Goal: Task Accomplishment & Management: Use online tool/utility

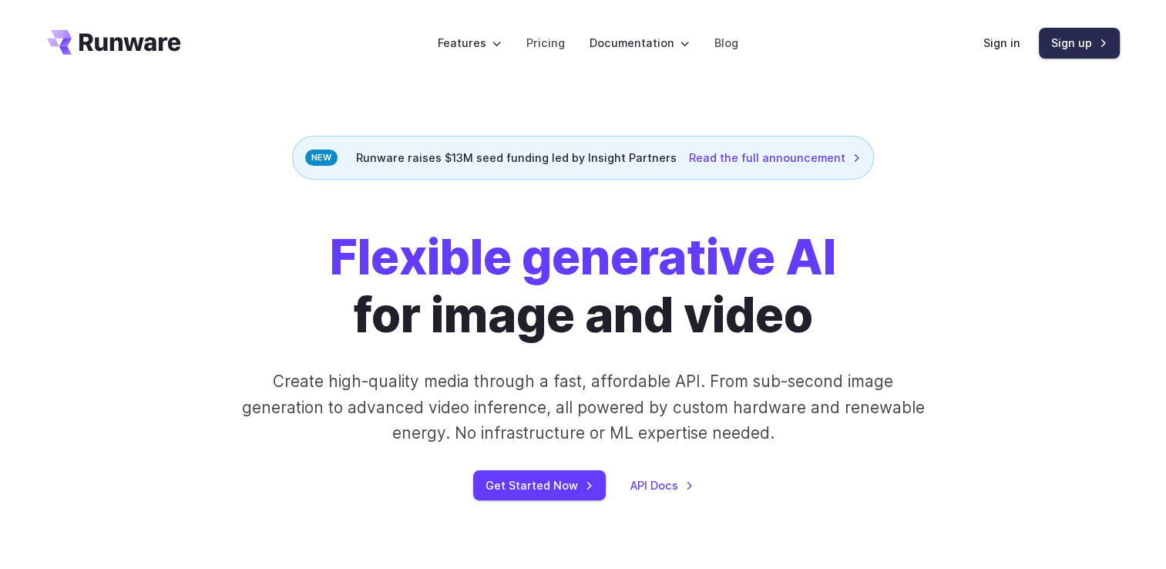
click at [1085, 51] on link "Sign up" at bounding box center [1079, 43] width 81 height 30
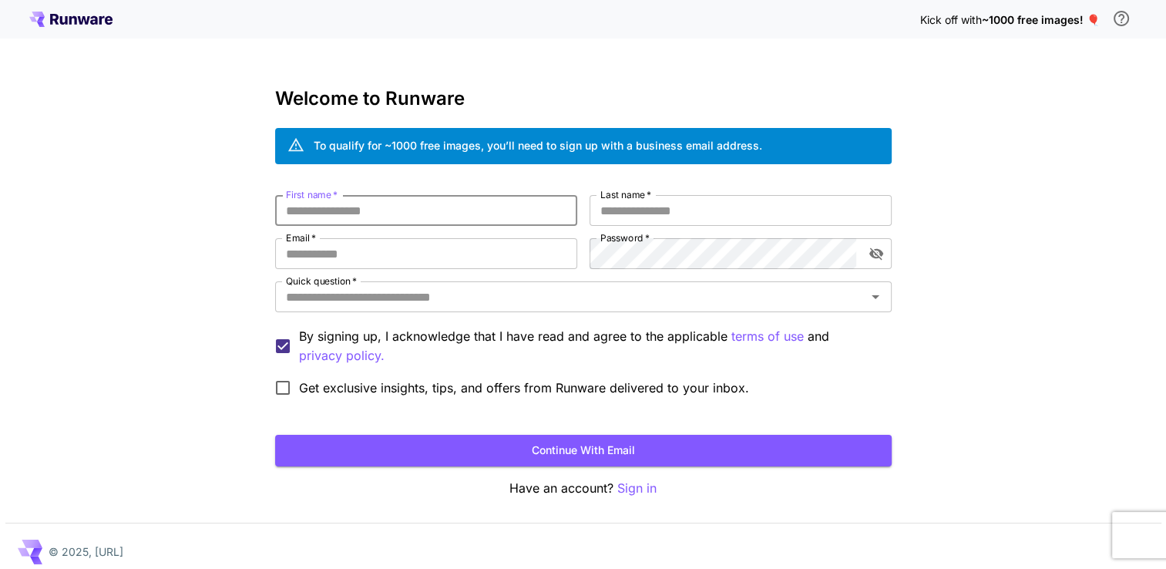
click at [395, 212] on input "First name   *" at bounding box center [426, 210] width 302 height 31
type input "*****"
click at [649, 220] on input "Last name   *" at bounding box center [741, 210] width 302 height 31
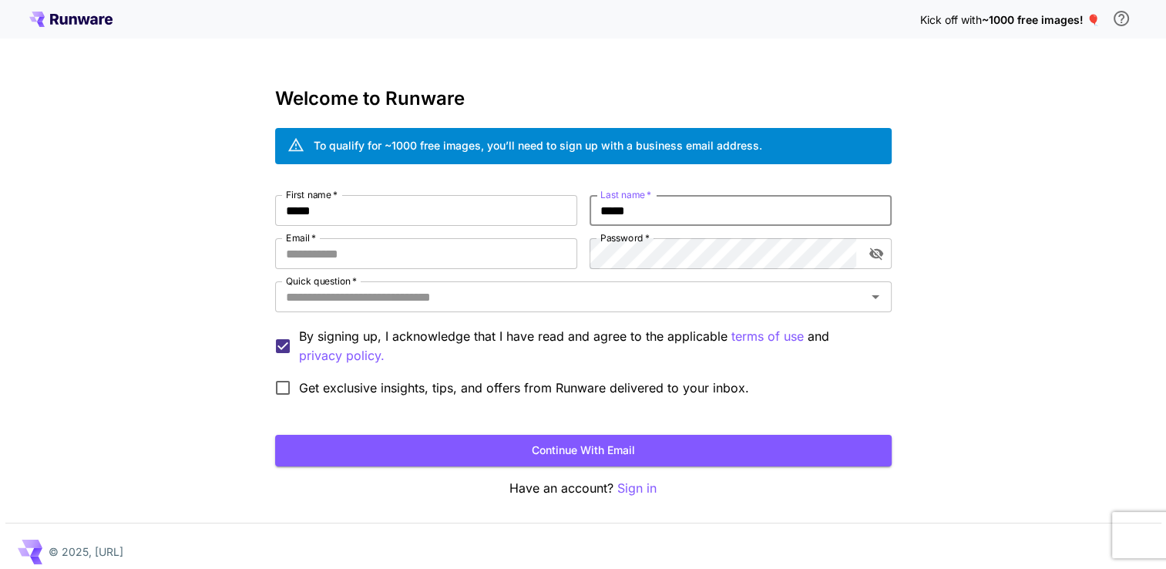
type input "*****"
click at [503, 254] on input "Email   *" at bounding box center [426, 253] width 302 height 31
type input "**********"
click at [388, 299] on input "Quick question   *" at bounding box center [571, 297] width 582 height 22
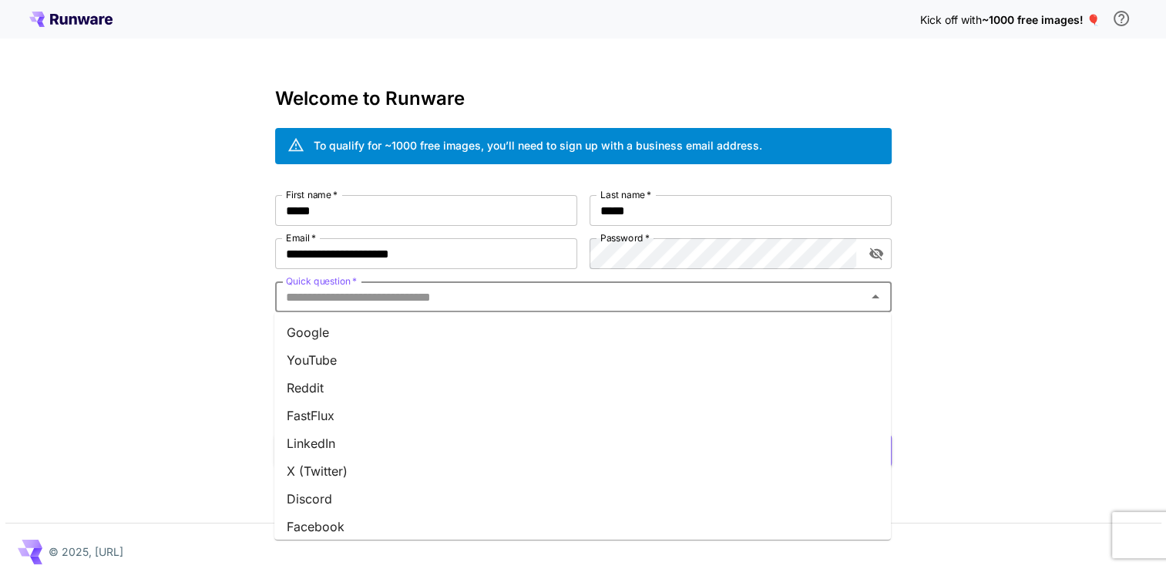
click at [381, 350] on li "YouTube" at bounding box center [582, 360] width 617 height 28
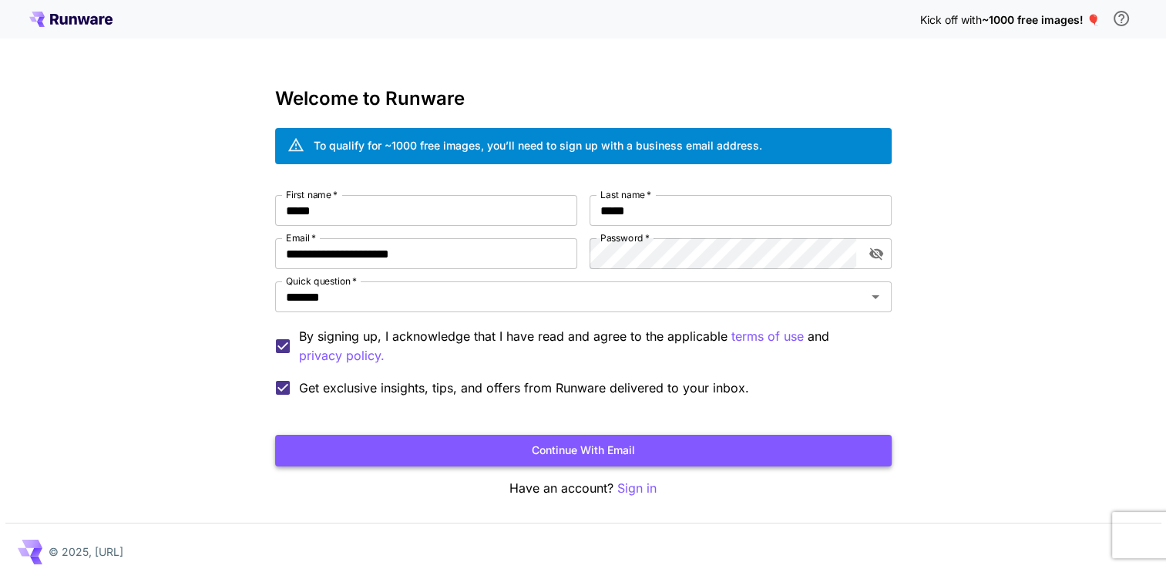
click at [378, 446] on button "Continue with email" at bounding box center [583, 451] width 617 height 32
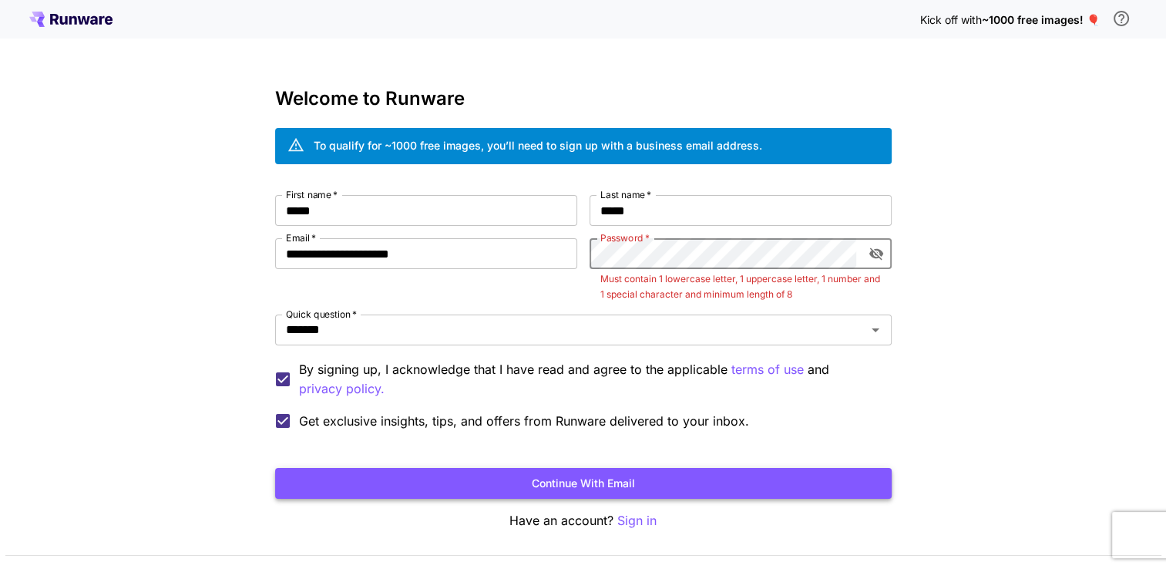
click at [717, 477] on button "Continue with email" at bounding box center [583, 484] width 617 height 32
click at [869, 248] on icon "toggle password visibility" at bounding box center [876, 253] width 15 height 15
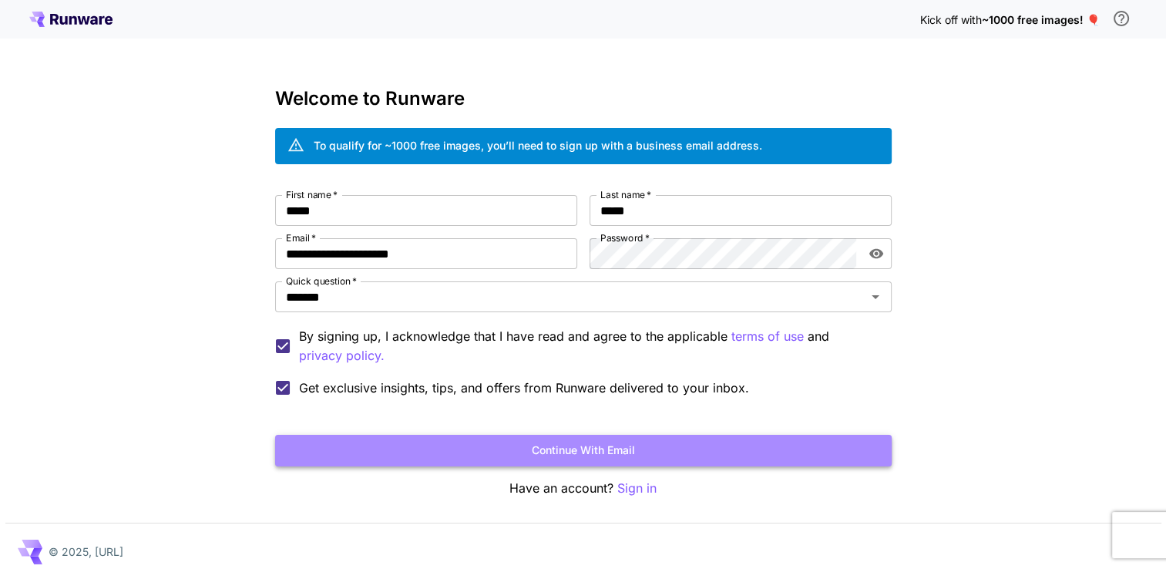
click at [682, 450] on button "Continue with email" at bounding box center [583, 451] width 617 height 32
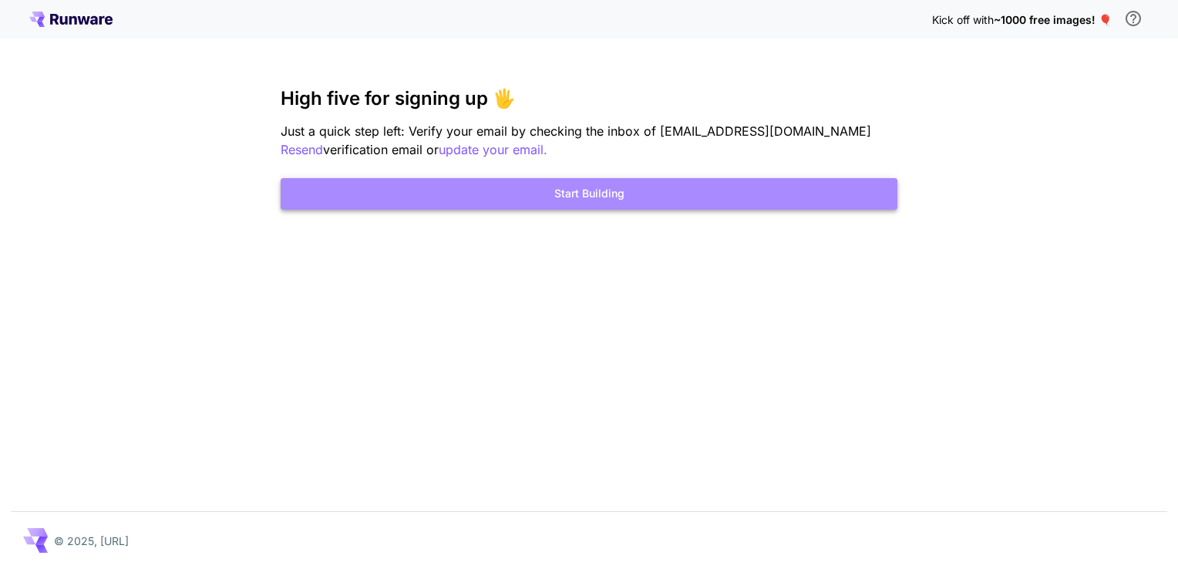
click at [574, 190] on button "Start Building" at bounding box center [589, 194] width 617 height 32
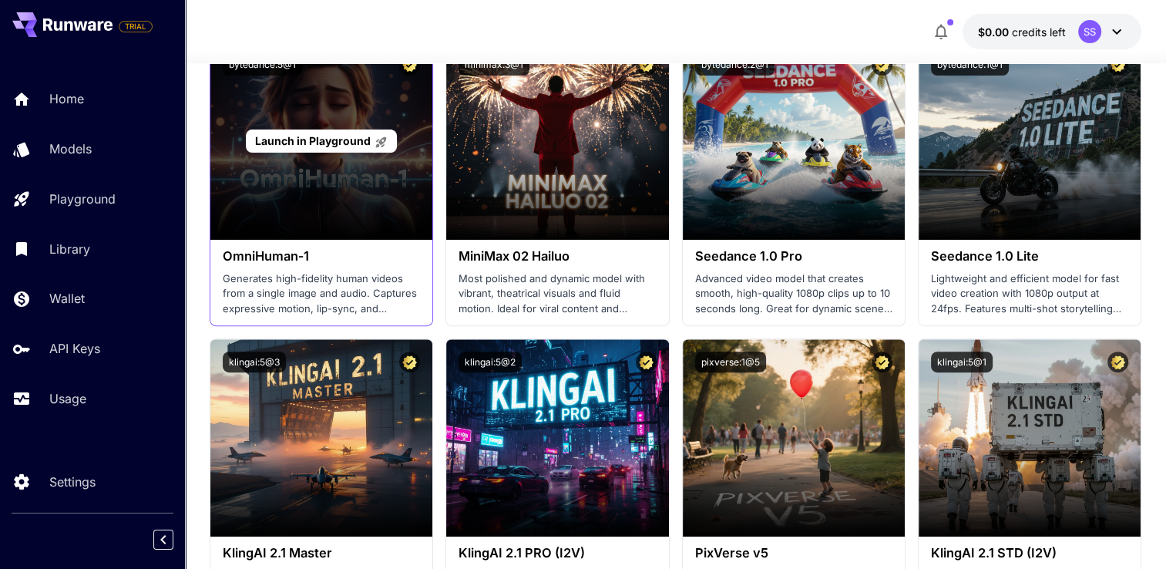
scroll to position [506, 0]
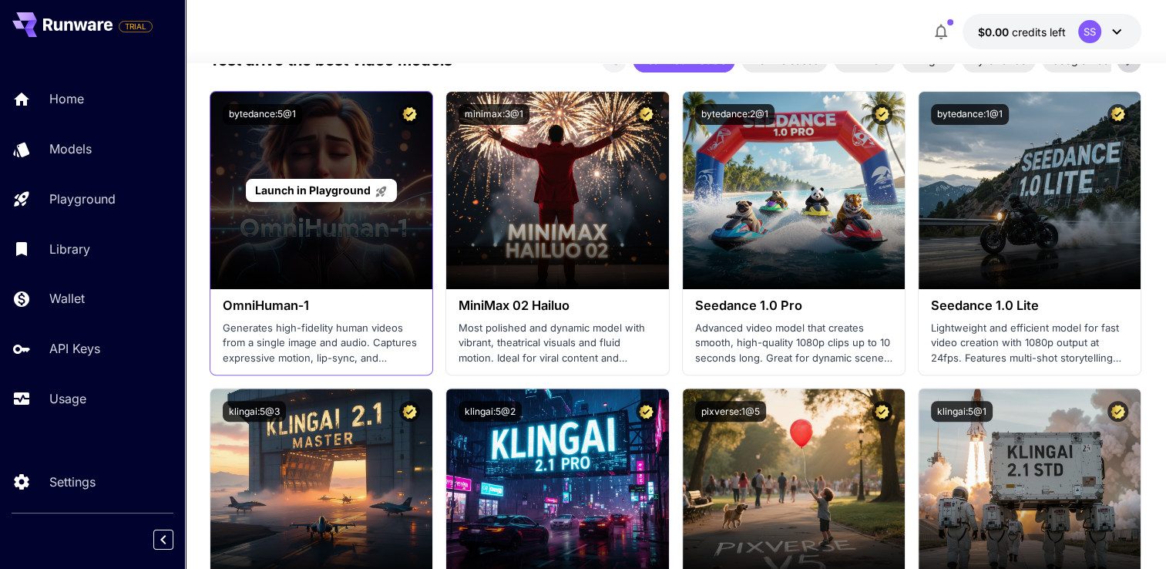
click at [338, 261] on div "Launch in Playground" at bounding box center [321, 190] width 222 height 197
click at [324, 184] on span "Launch in Playground" at bounding box center [312, 189] width 116 height 13
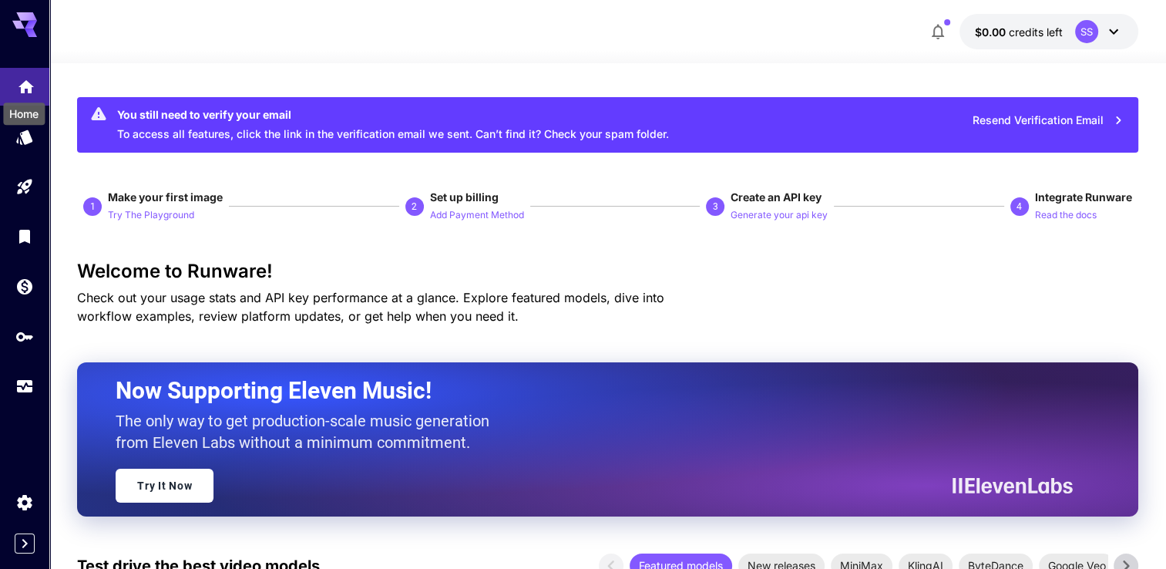
click at [19, 84] on icon "Home" at bounding box center [26, 82] width 19 height 19
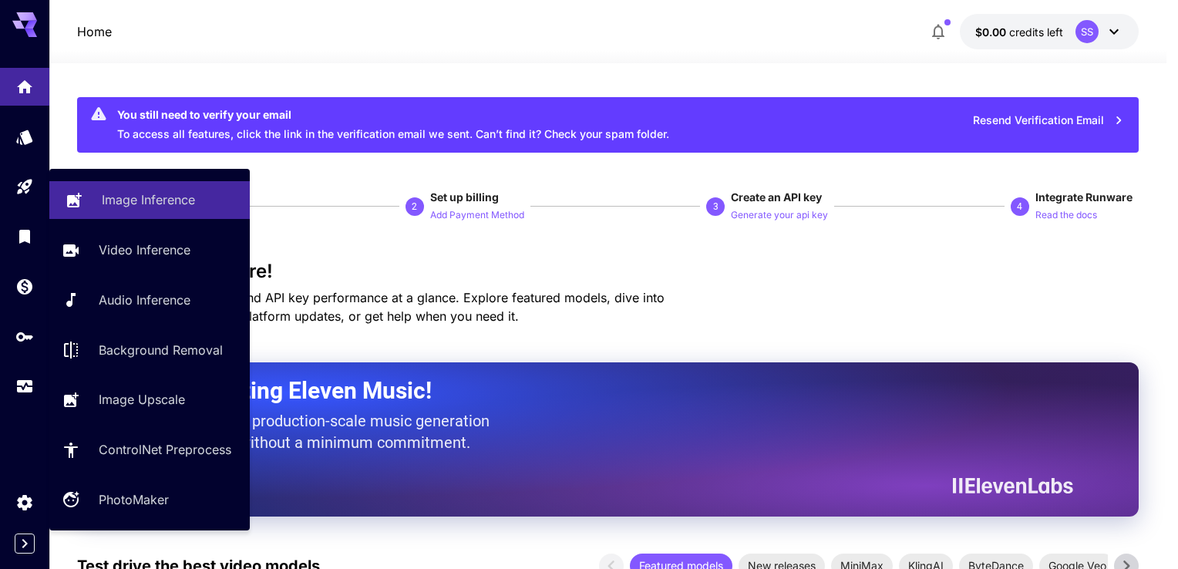
click at [170, 201] on p "Image Inference" at bounding box center [148, 199] width 93 height 19
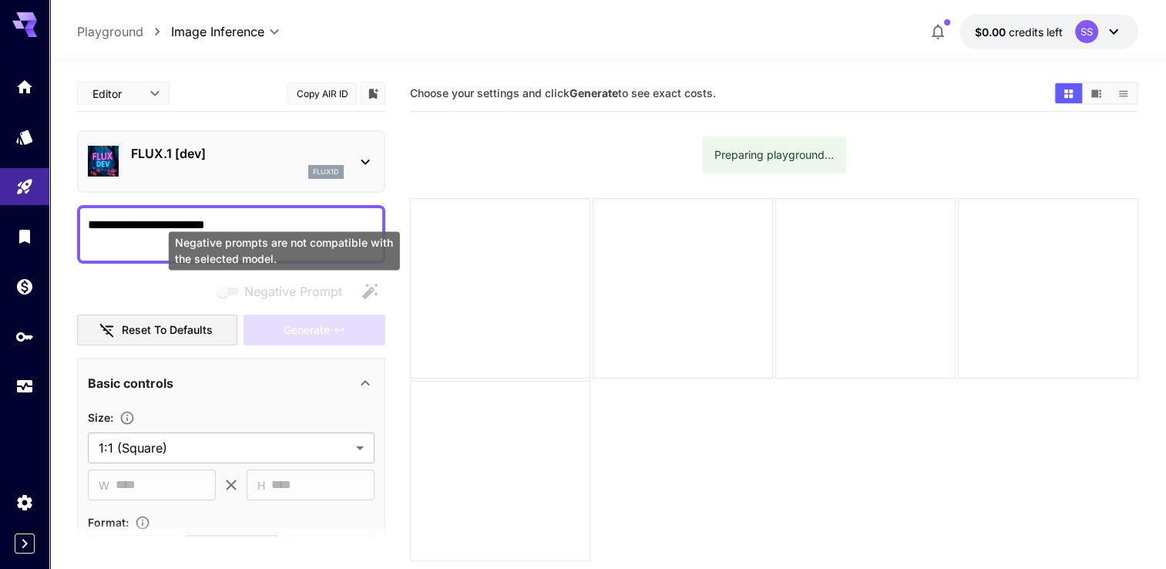
click at [228, 288] on span "Negative prompts are not compatible with the selected model." at bounding box center [229, 292] width 20 height 8
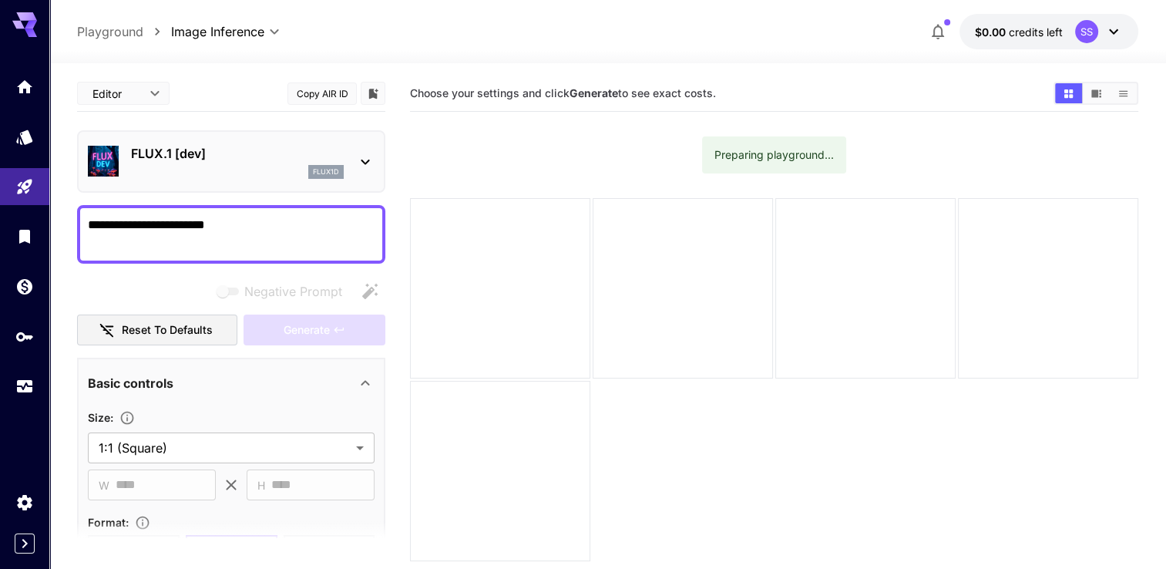
click at [288, 229] on textarea "**********" at bounding box center [231, 234] width 287 height 37
click at [259, 224] on textarea "**********" at bounding box center [231, 234] width 287 height 37
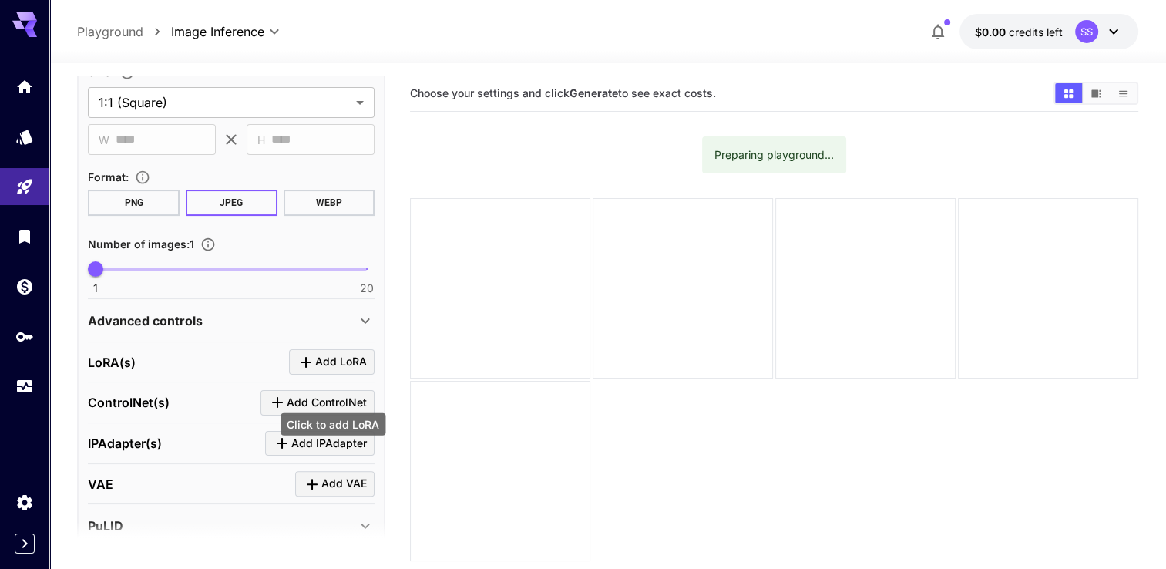
scroll to position [296, 0]
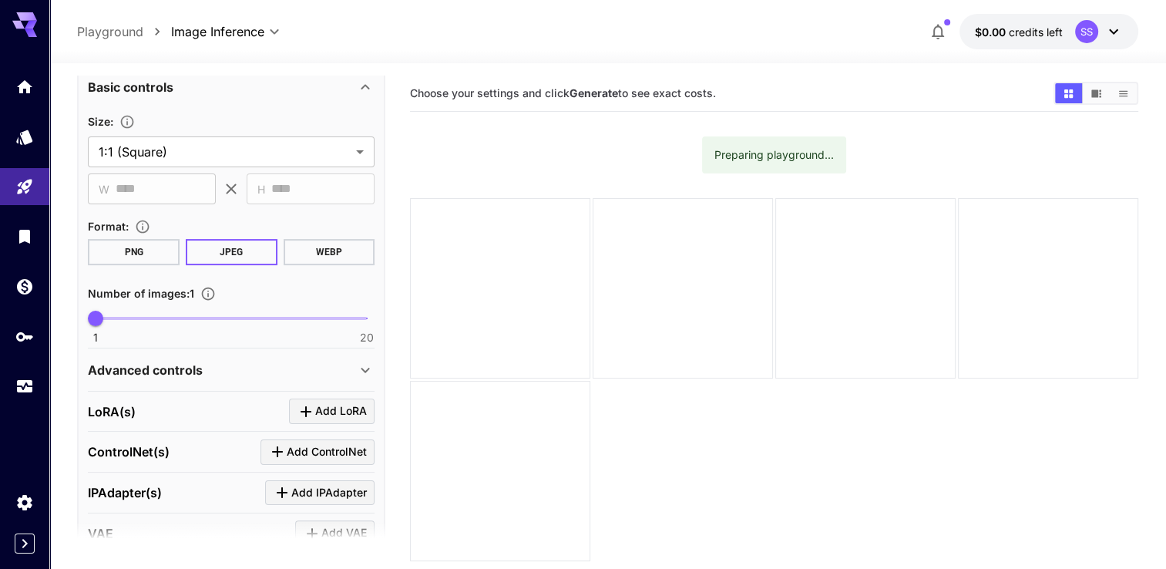
type textarea "**********"
click at [157, 150] on body "**********" at bounding box center [583, 345] width 1166 height 691
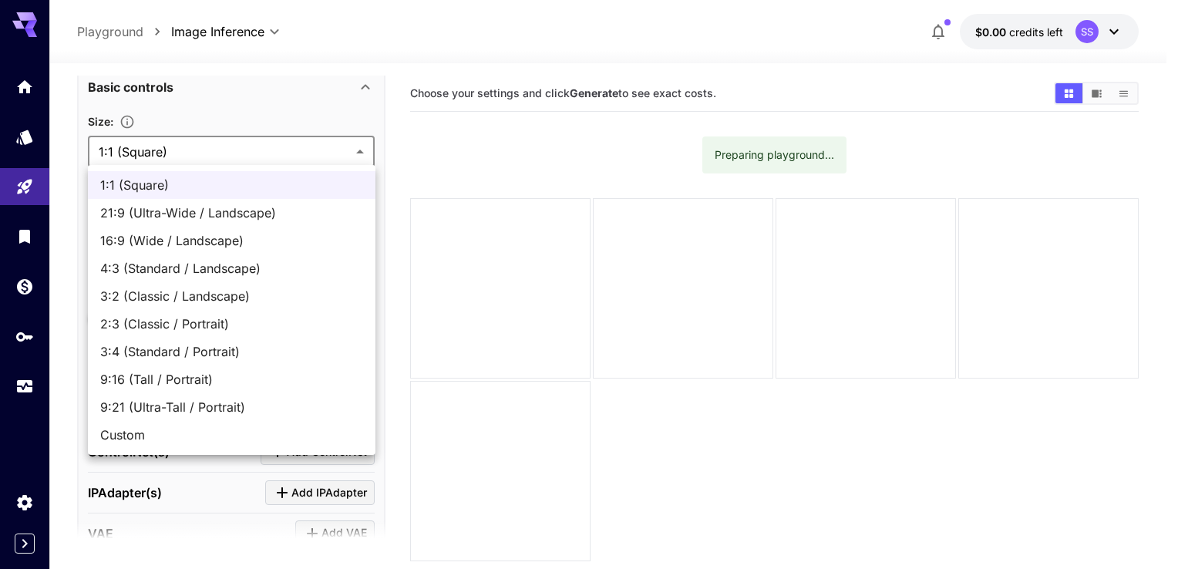
click at [154, 159] on div at bounding box center [589, 284] width 1178 height 569
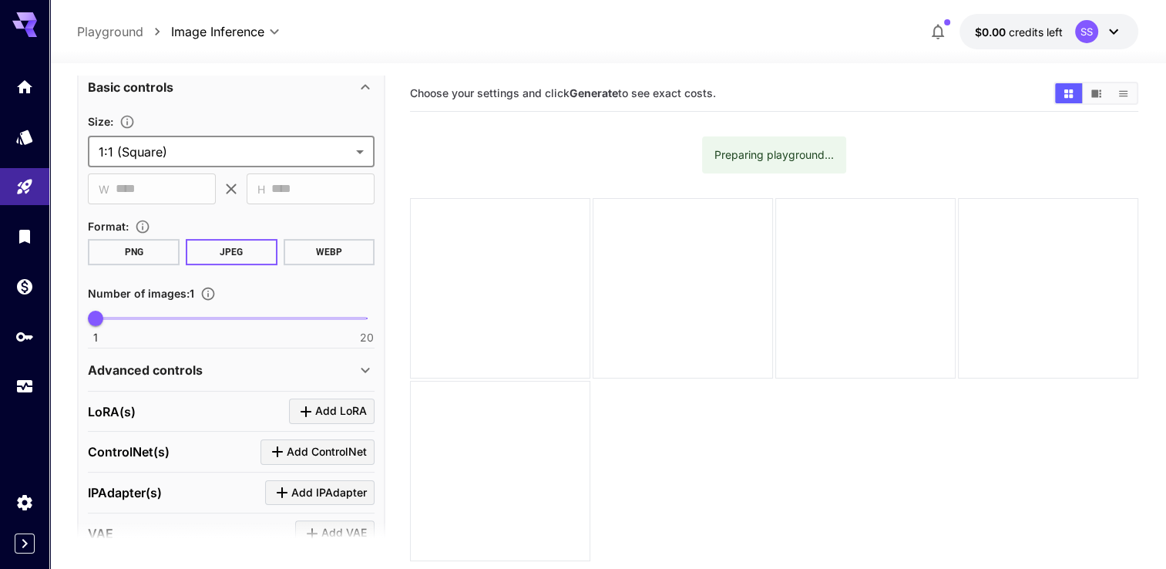
scroll to position [256, 0]
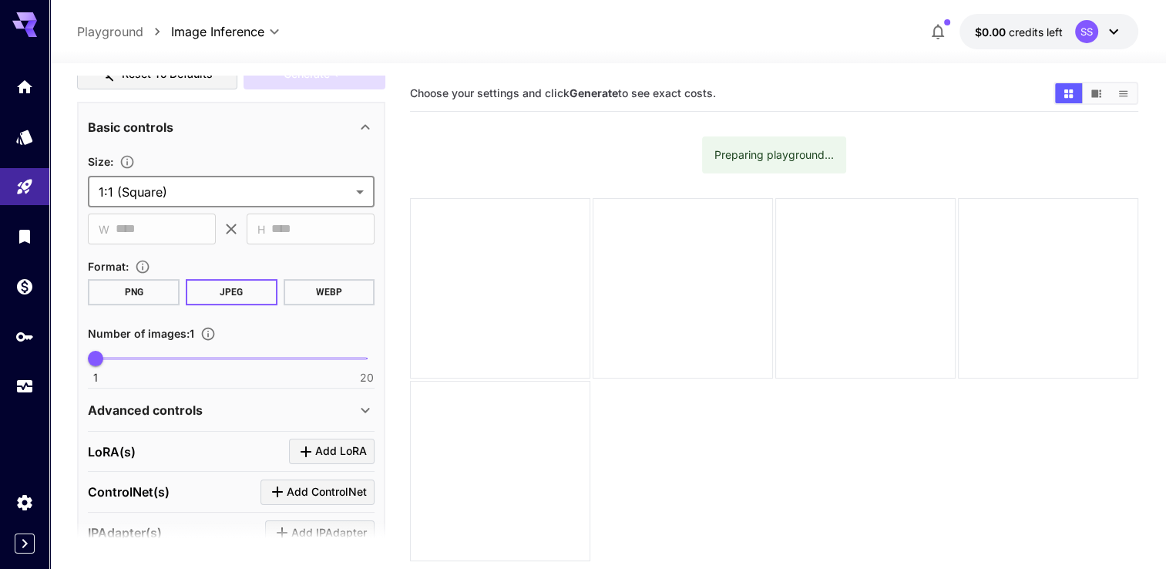
click at [171, 193] on body "**********" at bounding box center [583, 345] width 1166 height 691
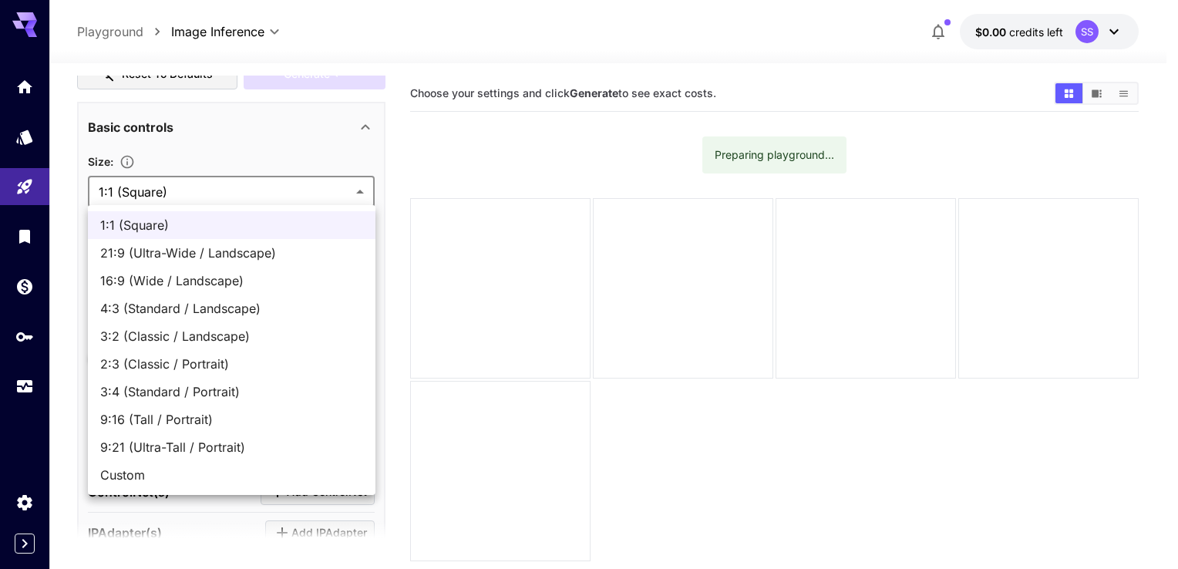
click at [173, 190] on div at bounding box center [589, 284] width 1178 height 569
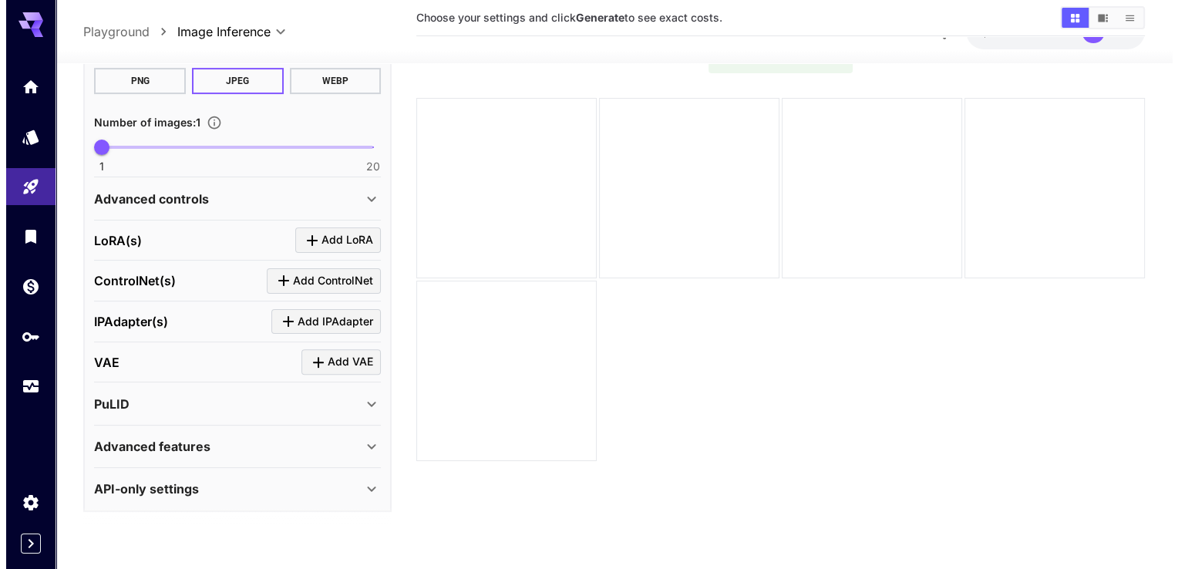
scroll to position [101, 0]
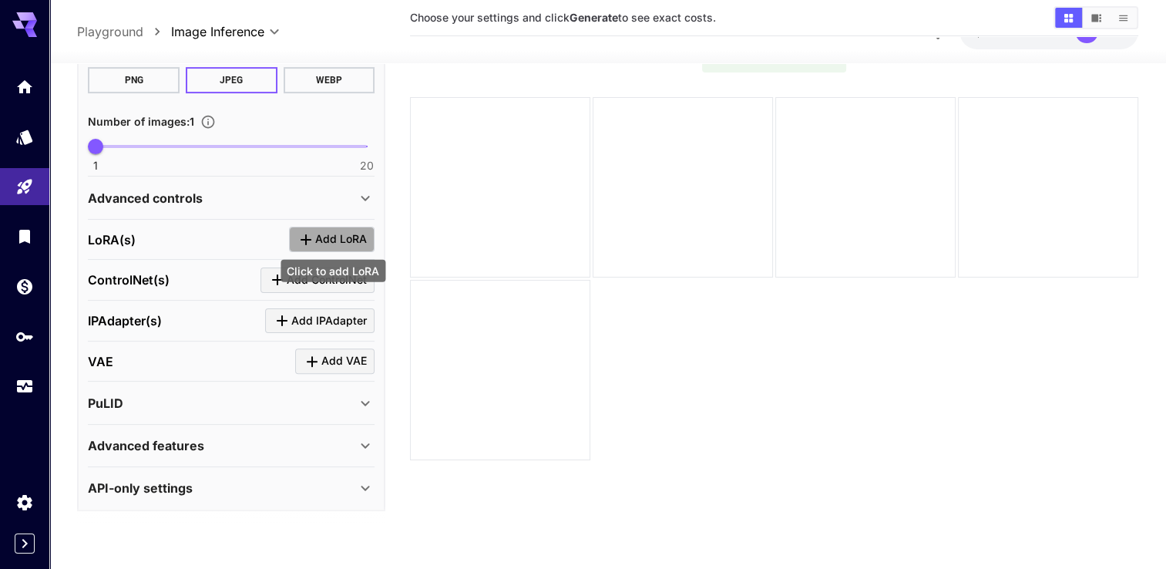
click at [324, 240] on span "Add LoRA" at bounding box center [341, 239] width 52 height 19
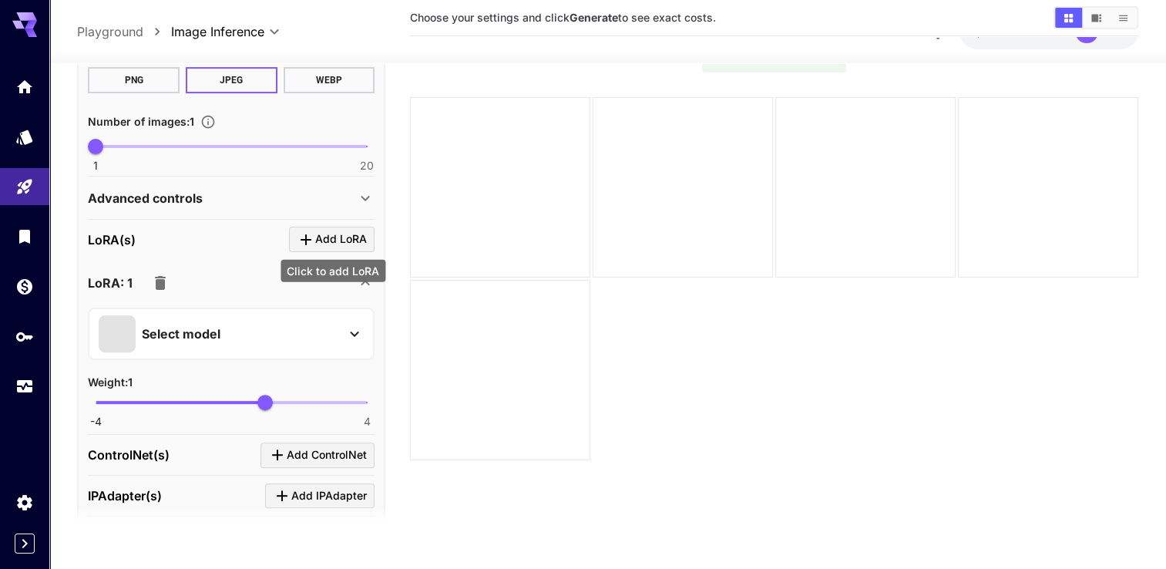
click at [338, 239] on span "Add LoRA" at bounding box center [341, 239] width 52 height 19
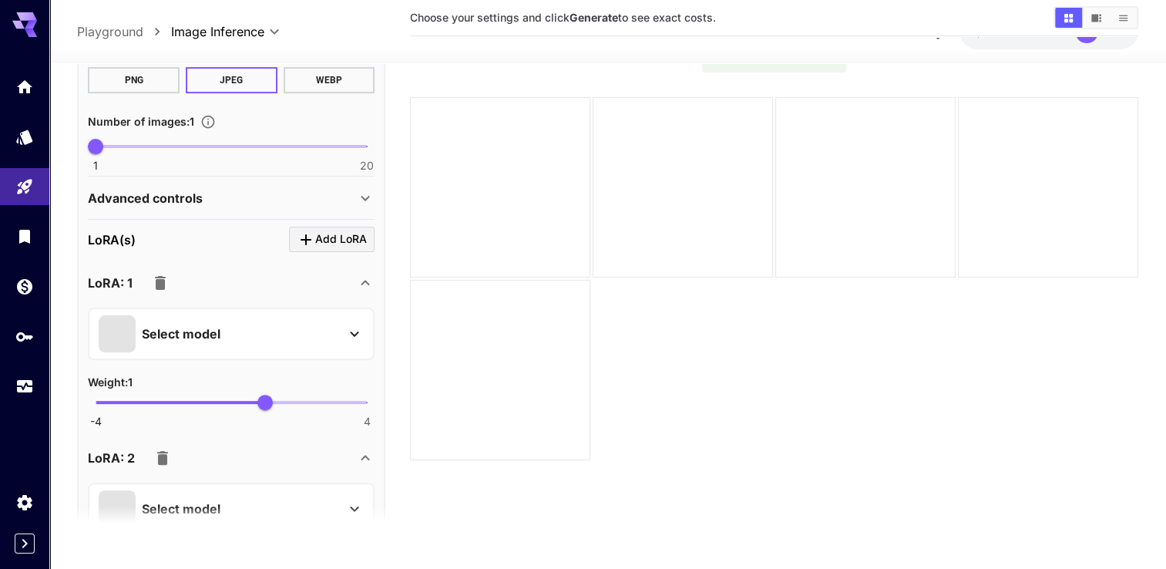
click at [151, 450] on button "button" at bounding box center [162, 458] width 31 height 31
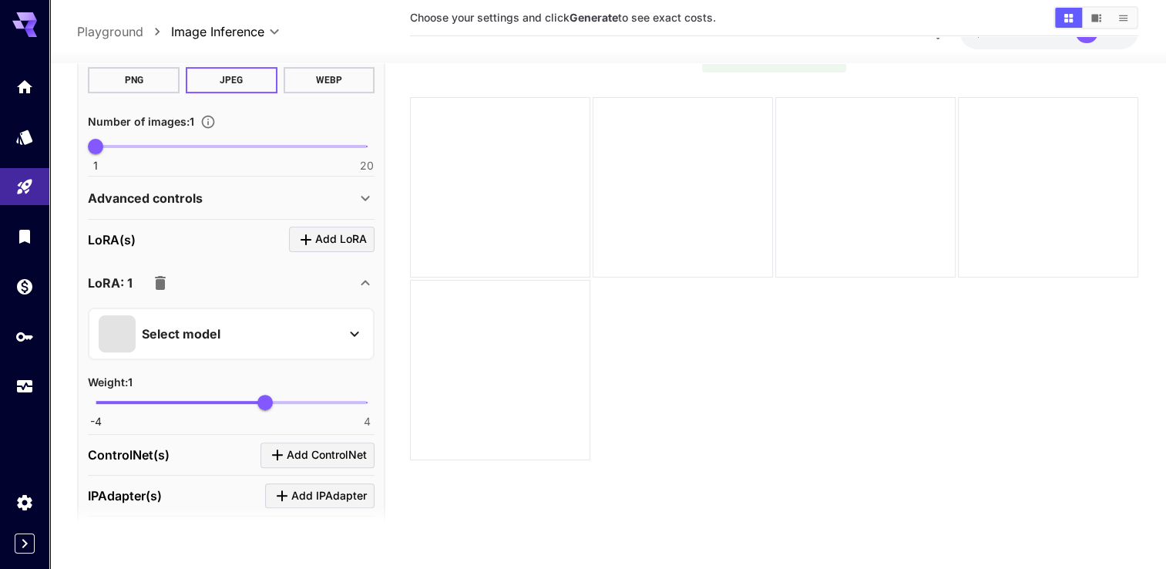
click at [281, 334] on div "Select model" at bounding box center [219, 333] width 241 height 37
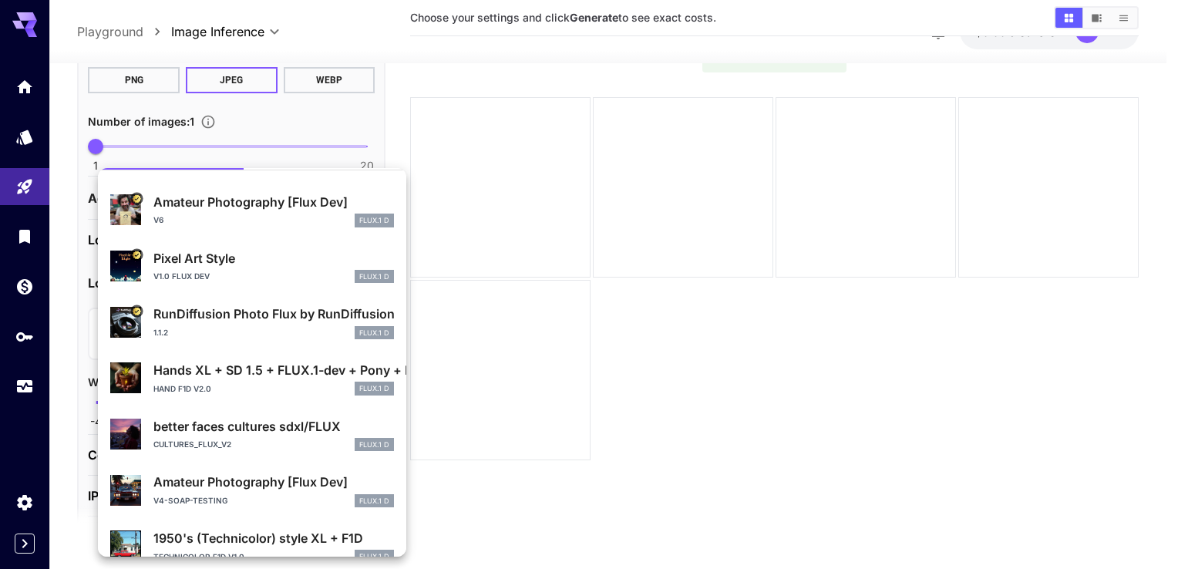
scroll to position [0, 0]
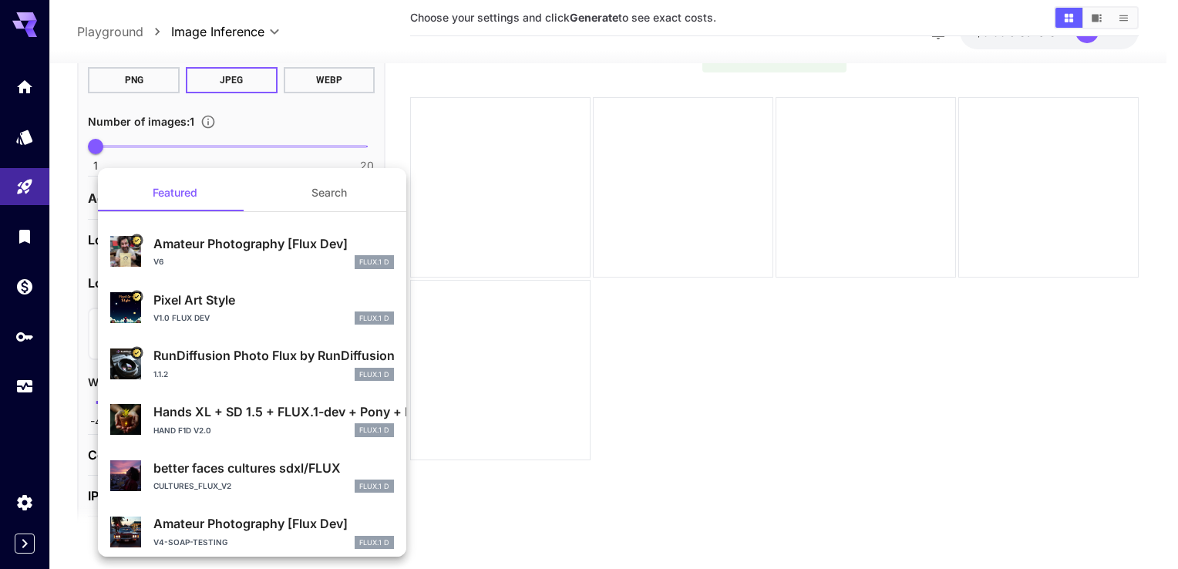
click at [300, 196] on button "Search" at bounding box center [329, 192] width 154 height 37
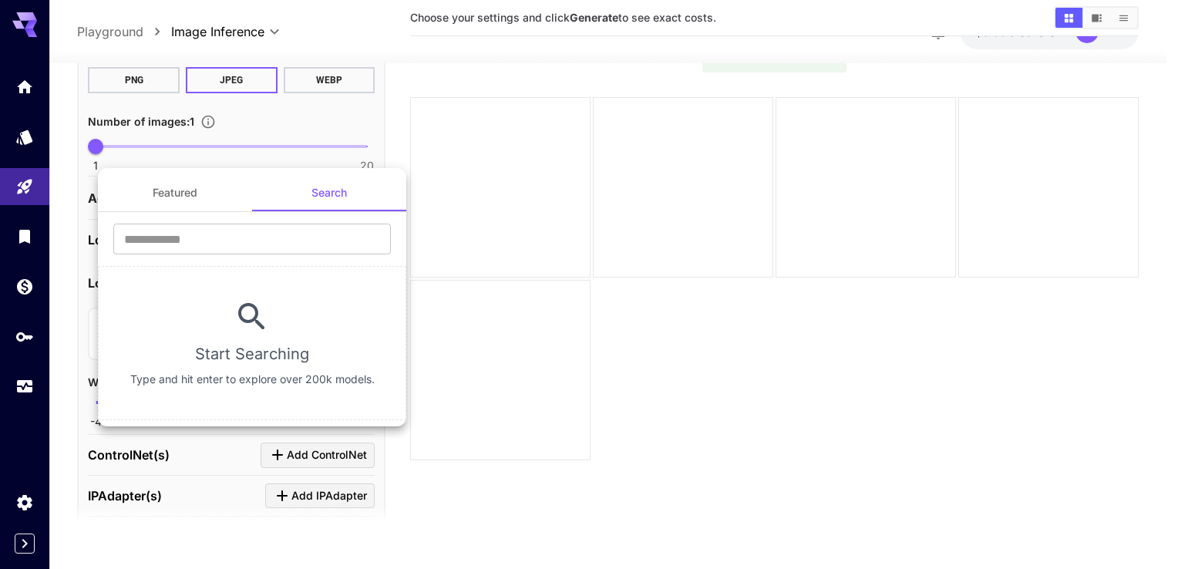
click at [171, 187] on button "Featured" at bounding box center [175, 192] width 154 height 37
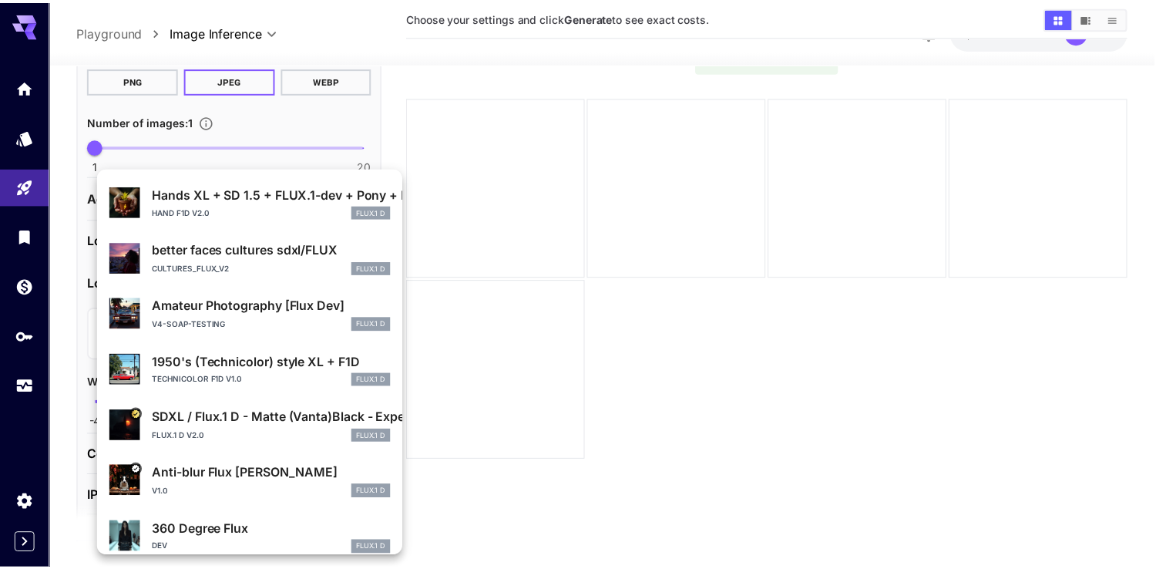
scroll to position [216, 0]
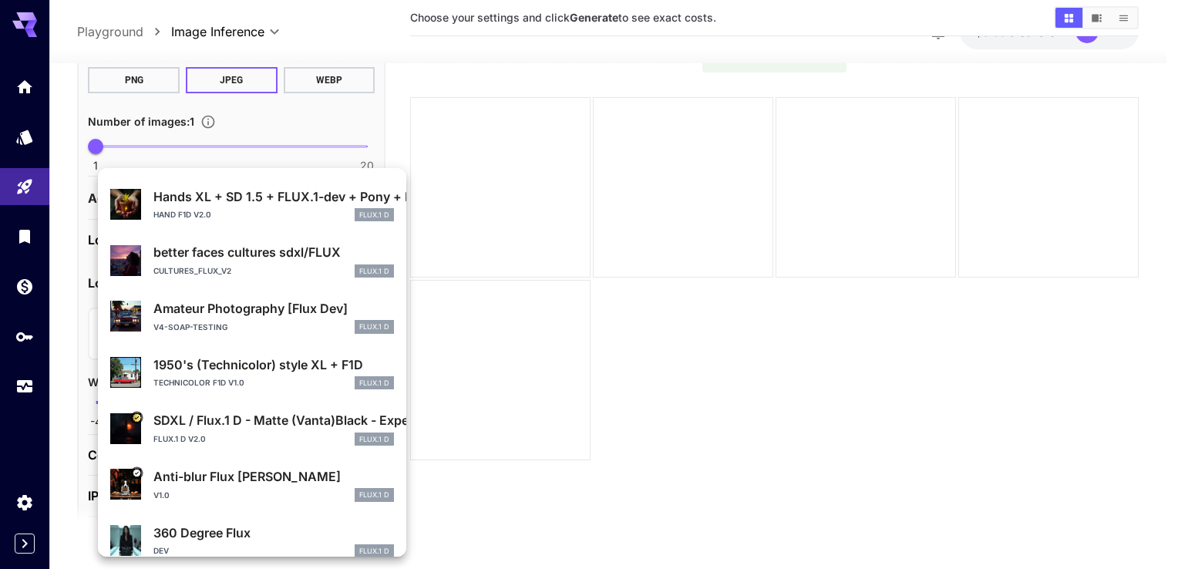
click at [160, 255] on p "better faces cultures sdxl/FLUX" at bounding box center [273, 252] width 241 height 19
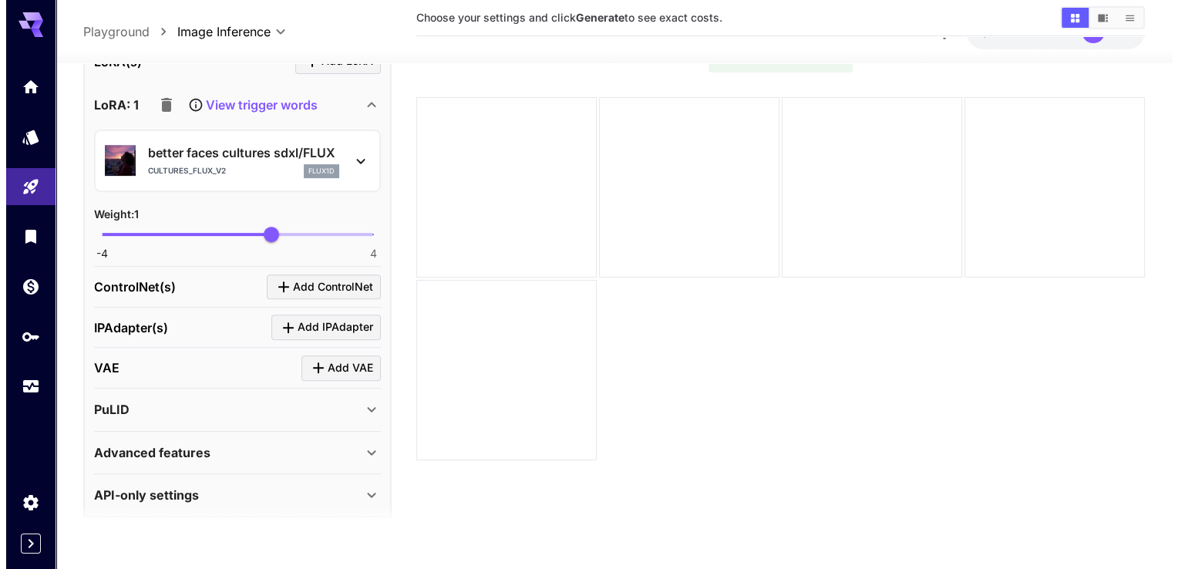
scroll to position [636, 0]
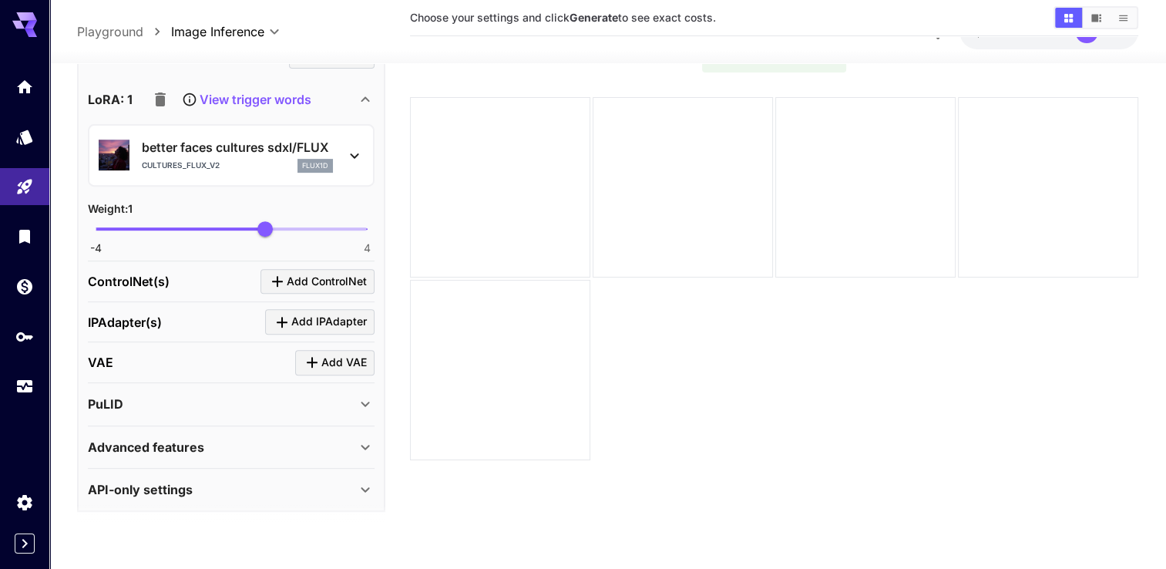
click at [146, 274] on p "ControlNet(s)" at bounding box center [129, 281] width 82 height 19
click at [284, 277] on icon "Click to add ControlNet" at bounding box center [277, 281] width 19 height 19
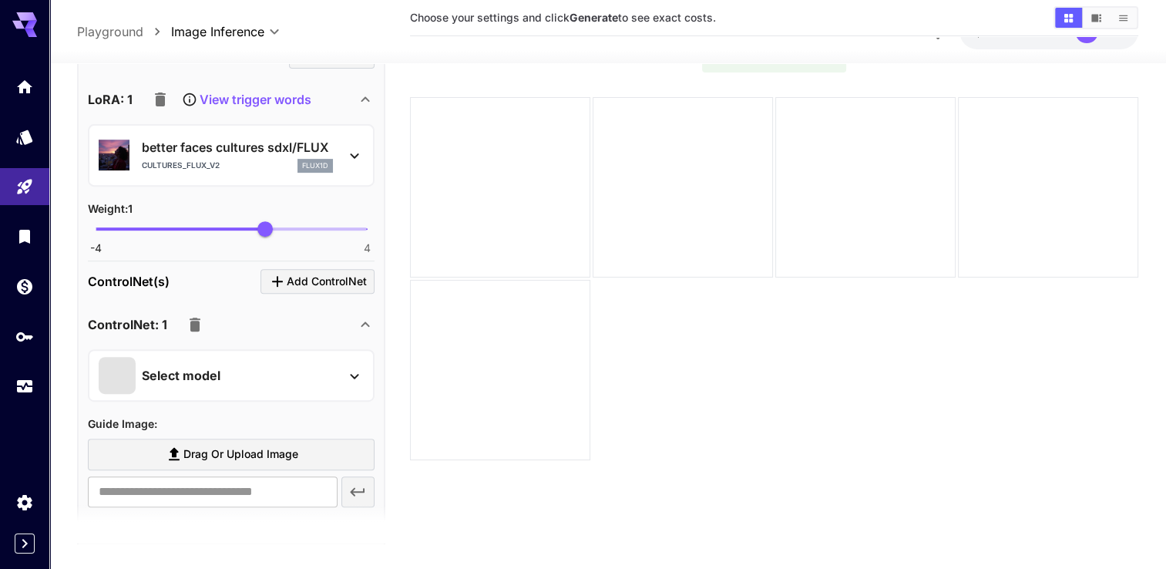
click at [181, 366] on p "Select model" at bounding box center [181, 375] width 79 height 19
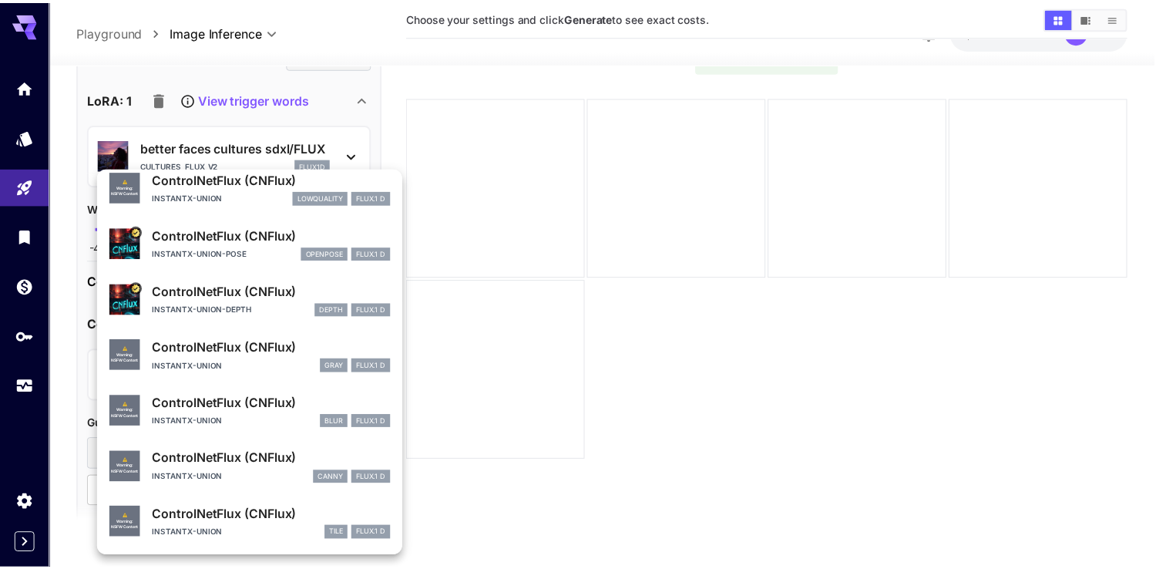
scroll to position [0, 0]
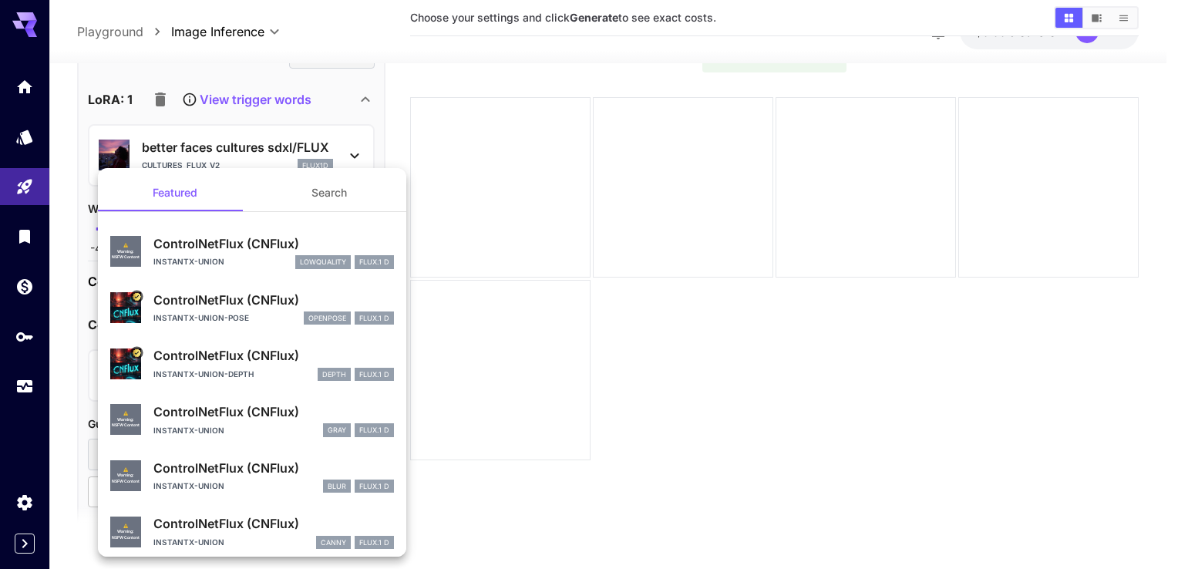
click at [213, 306] on p "ControlNetFlux (CNFlux)" at bounding box center [273, 300] width 241 height 19
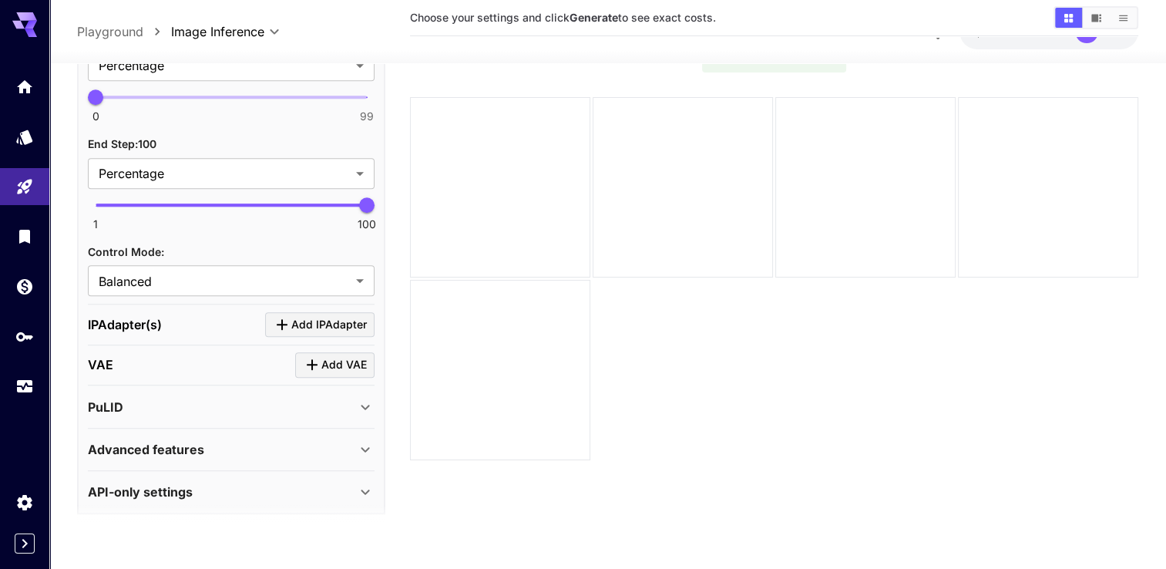
scroll to position [1212, 0]
click at [328, 319] on span "Add IPAdapter" at bounding box center [329, 324] width 76 height 19
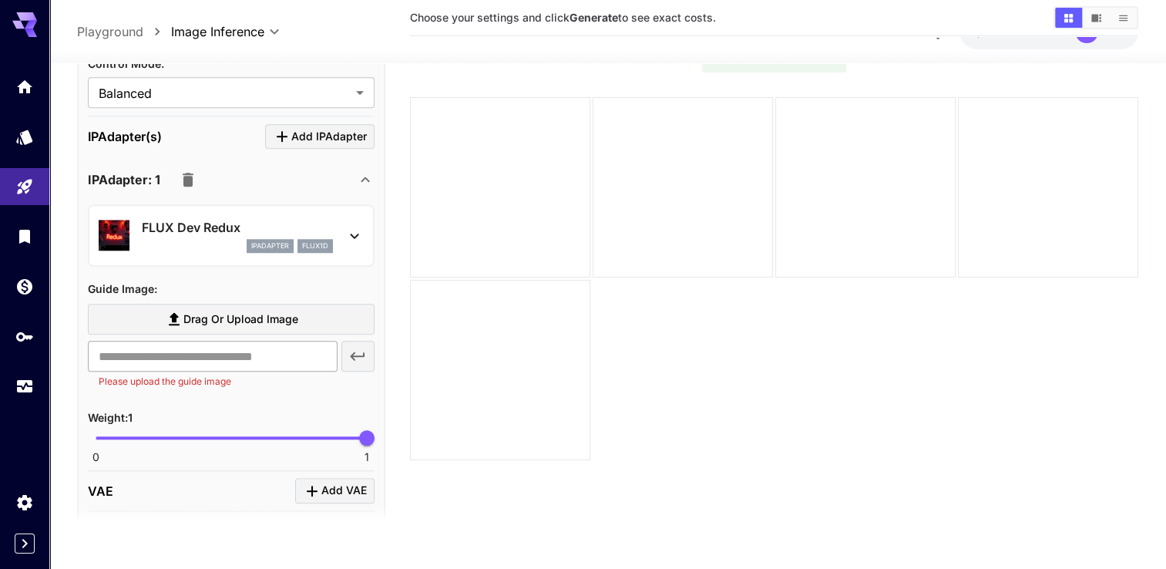
scroll to position [1436, 0]
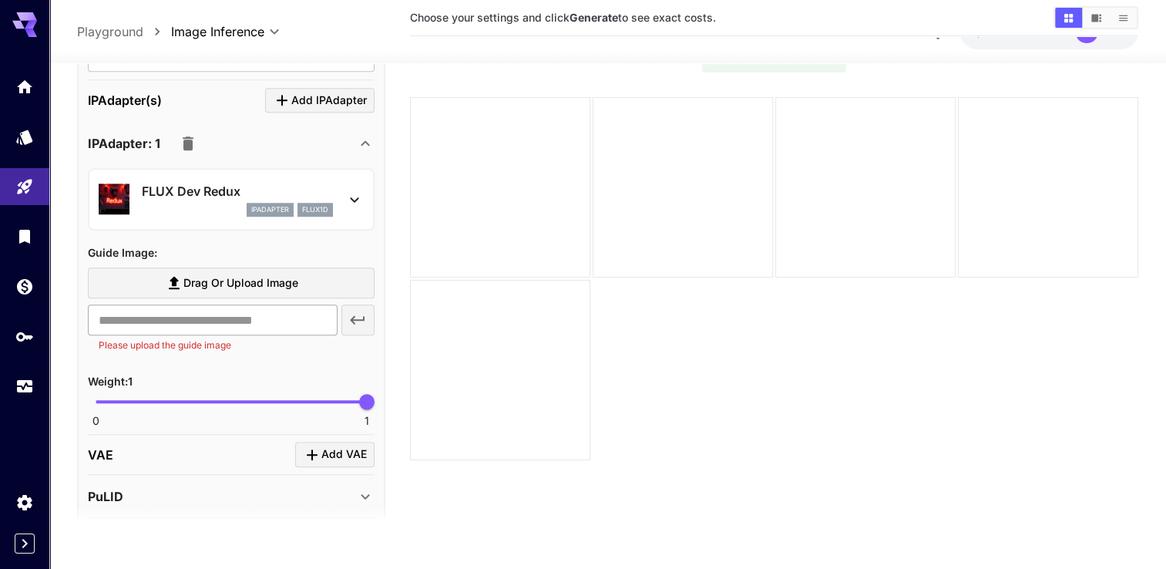
click at [217, 310] on input "text" at bounding box center [212, 320] width 249 height 31
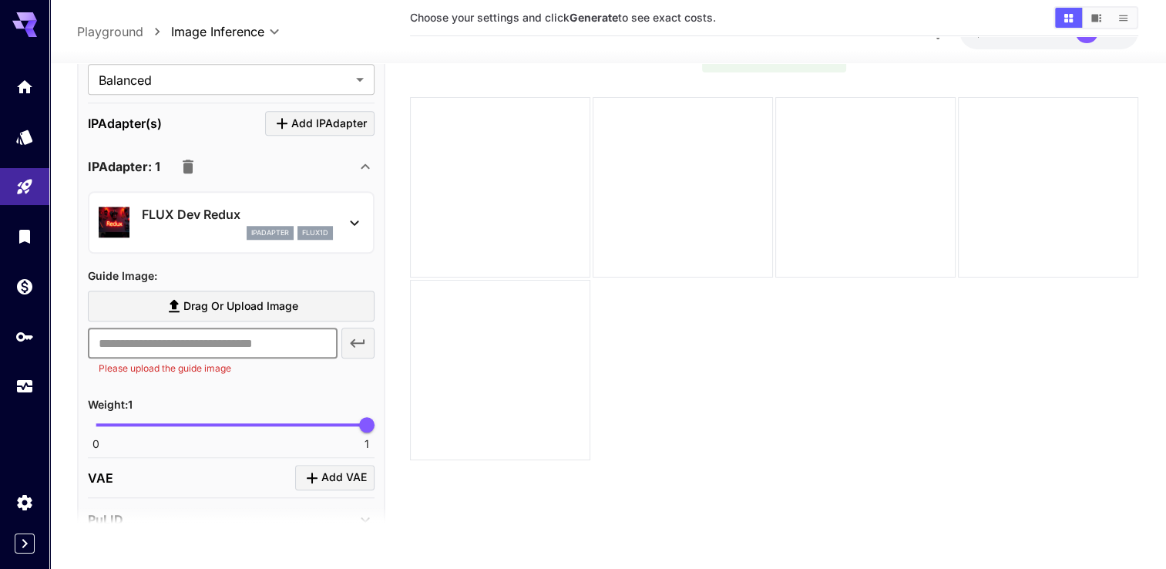
scroll to position [1415, 0]
click at [185, 158] on icon "button" at bounding box center [188, 165] width 11 height 14
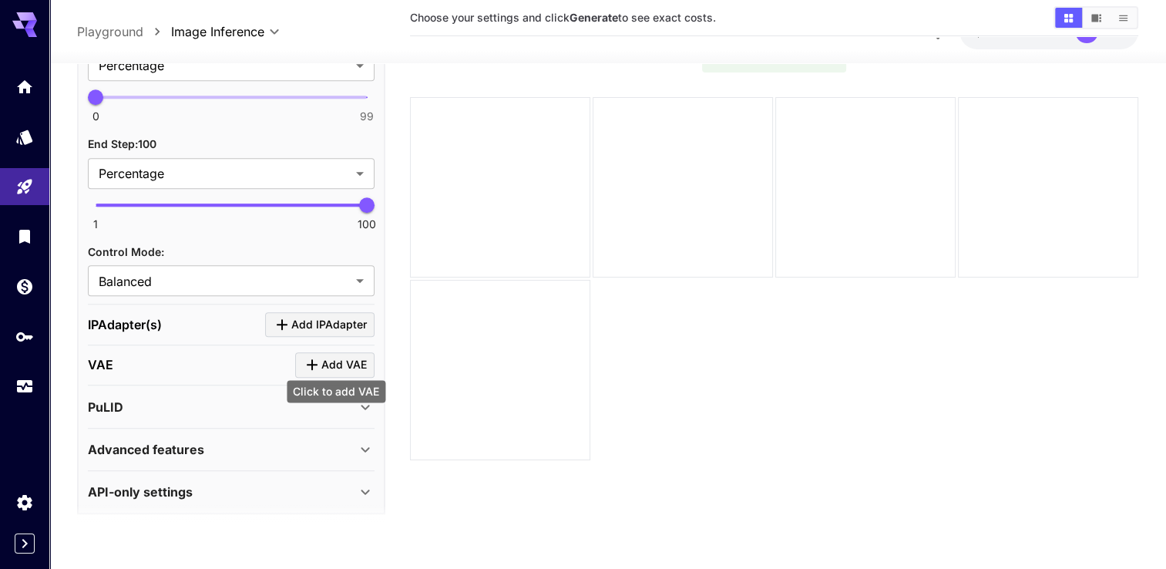
click at [317, 358] on icon "Click to add VAE" at bounding box center [312, 364] width 19 height 19
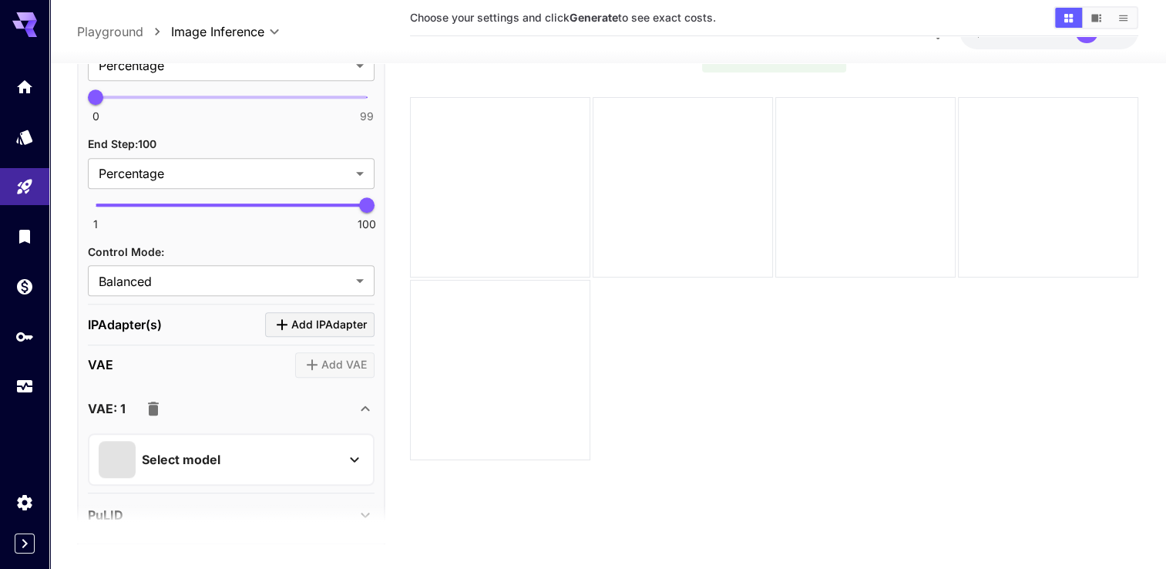
scroll to position [1320, 0]
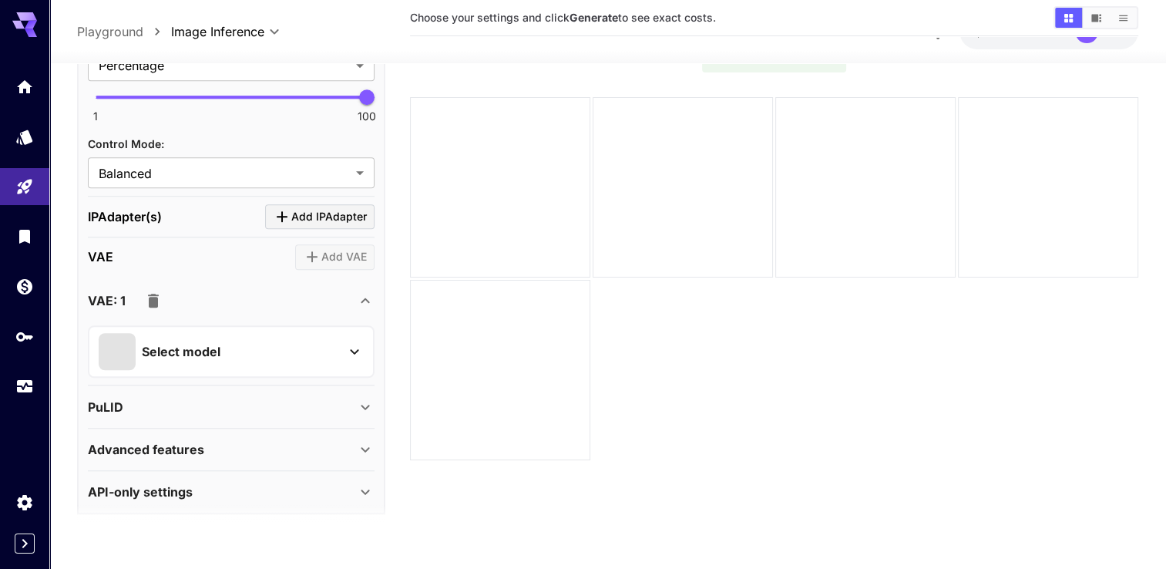
click at [185, 349] on p "Select model" at bounding box center [181, 351] width 79 height 19
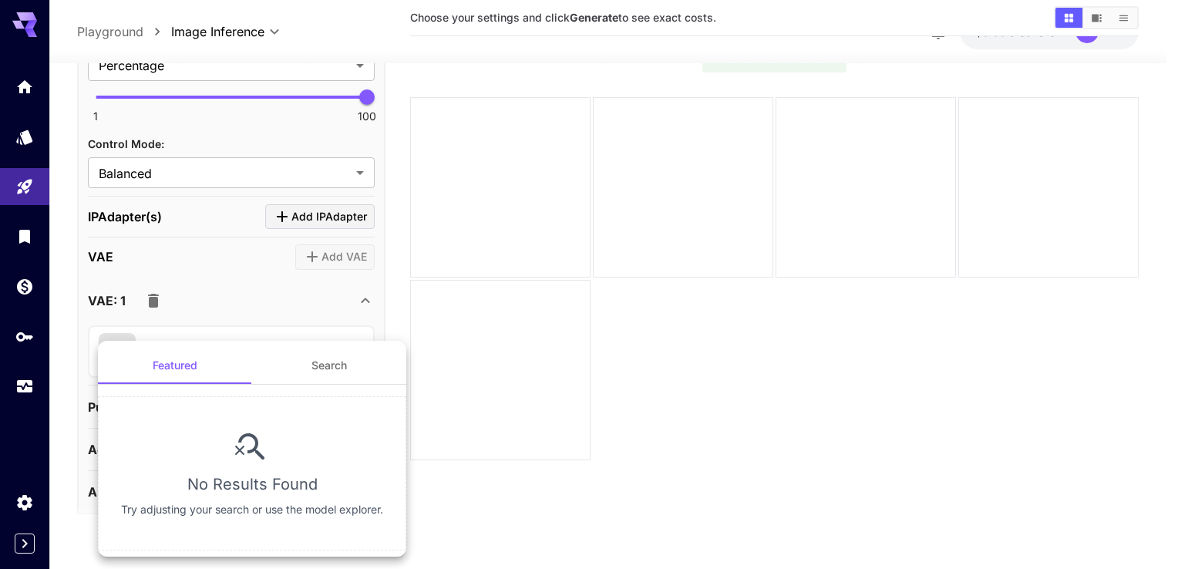
click at [358, 291] on div at bounding box center [589, 284] width 1178 height 569
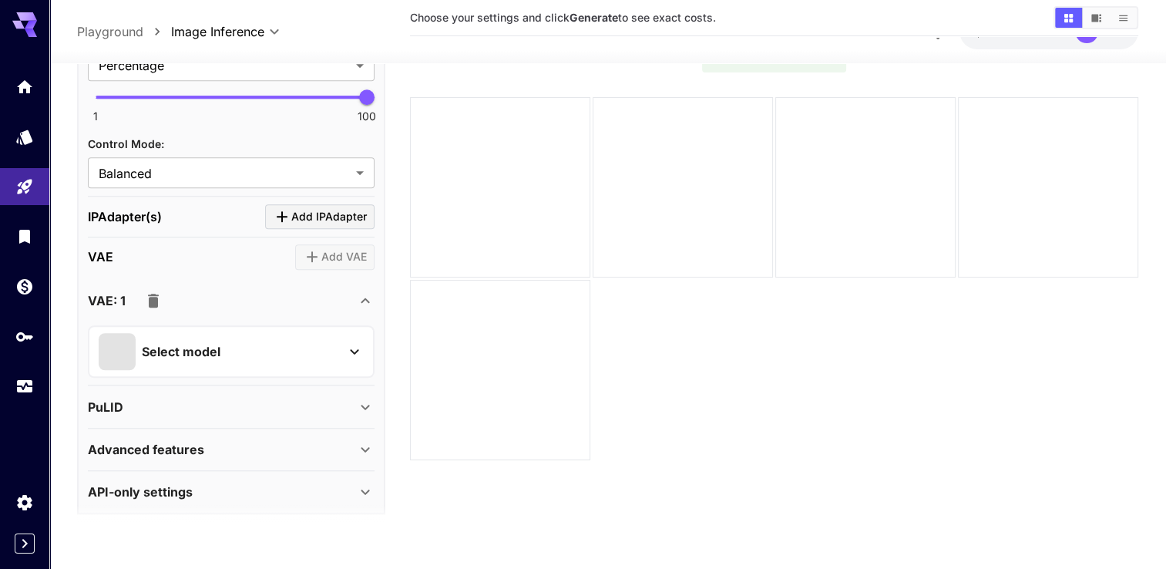
click at [153, 293] on icon "button" at bounding box center [153, 300] width 11 height 14
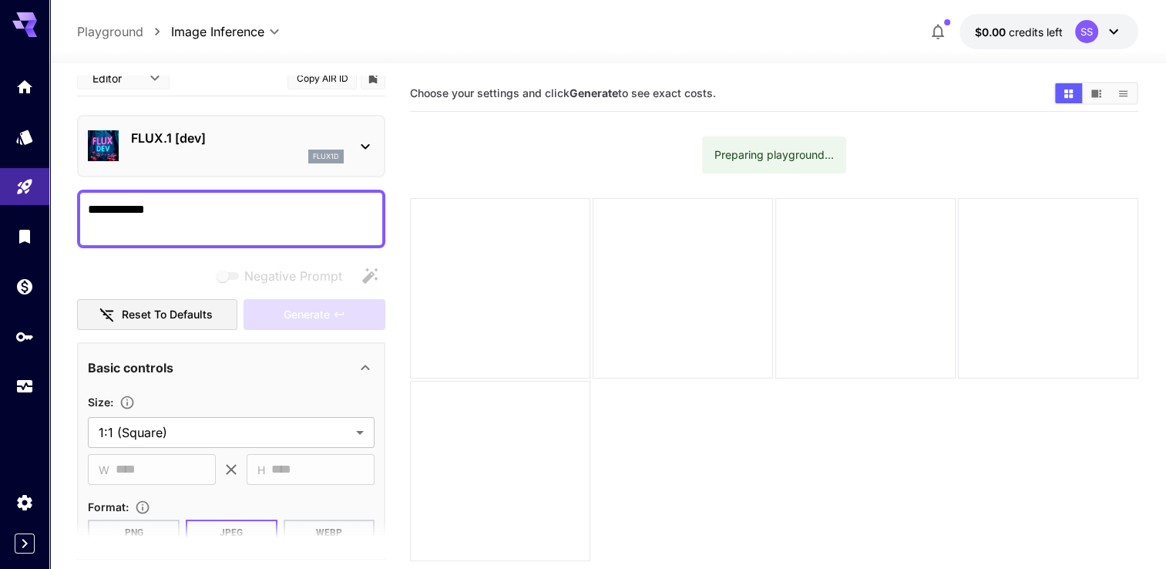
scroll to position [17, 0]
click at [265, 315] on div "Generate" at bounding box center [315, 314] width 142 height 32
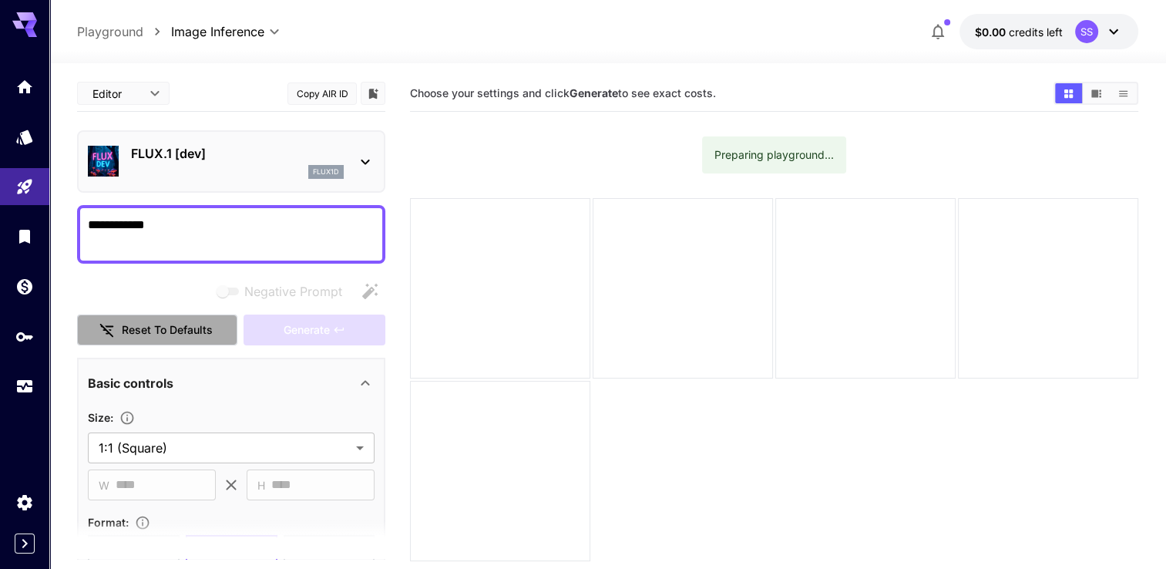
click at [192, 322] on button "Reset to defaults" at bounding box center [157, 331] width 160 height 32
click at [324, 153] on p "FLUX.1 [dev]" at bounding box center [237, 153] width 213 height 19
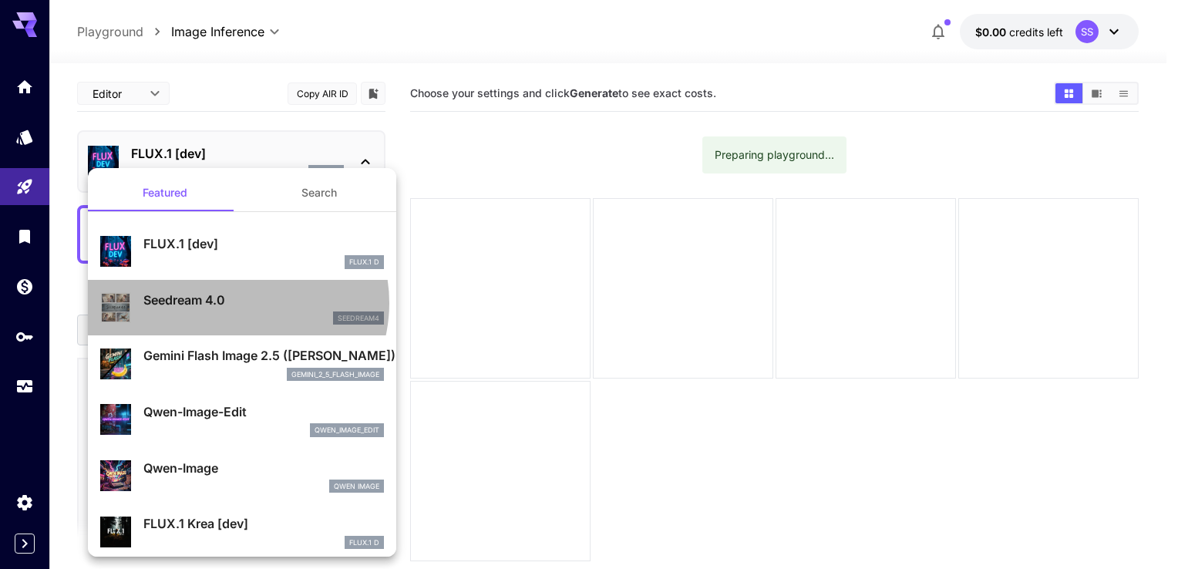
click at [236, 302] on p "Seedream 4.0" at bounding box center [263, 300] width 241 height 19
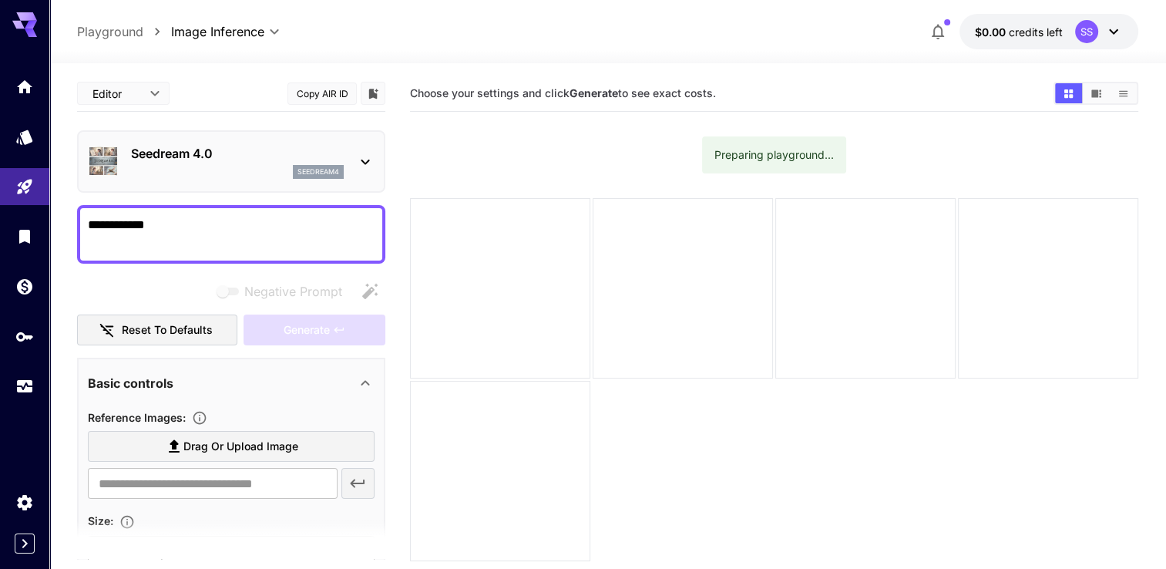
click at [202, 171] on div "seedream4" at bounding box center [237, 172] width 213 height 14
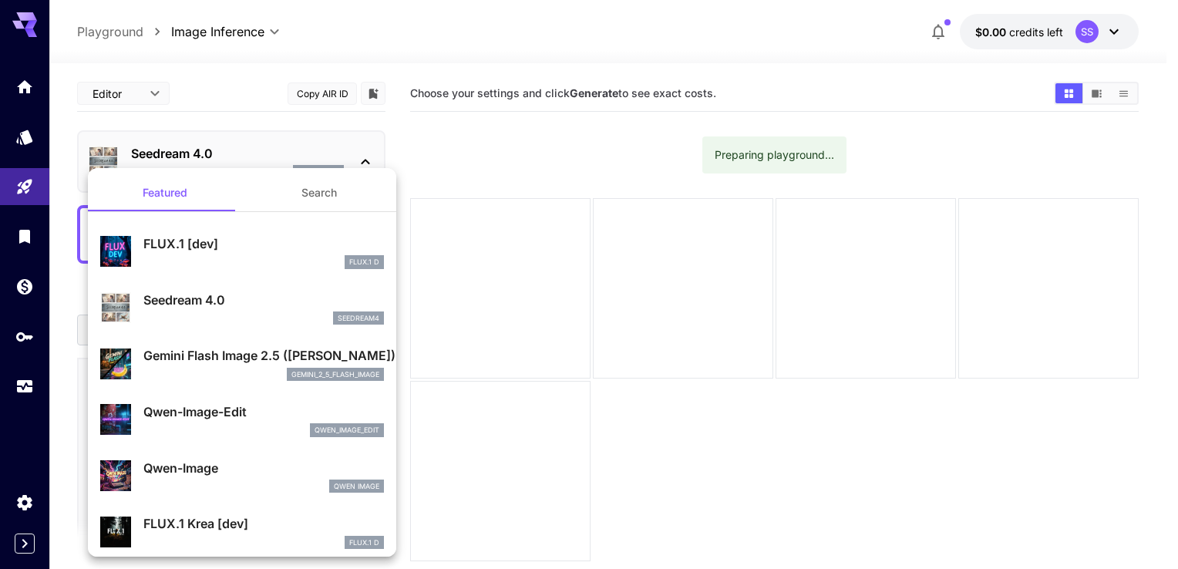
click at [225, 429] on div "qwen_image_edit" at bounding box center [263, 430] width 241 height 14
type input "**********"
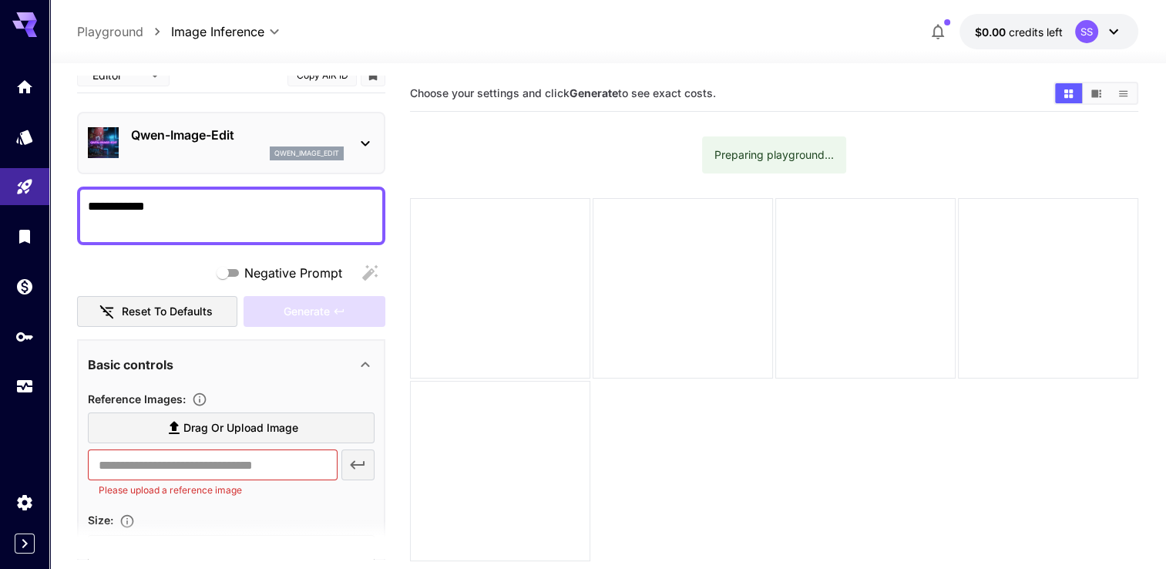
scroll to position [19, 0]
